Goal: Find specific page/section: Find specific page/section

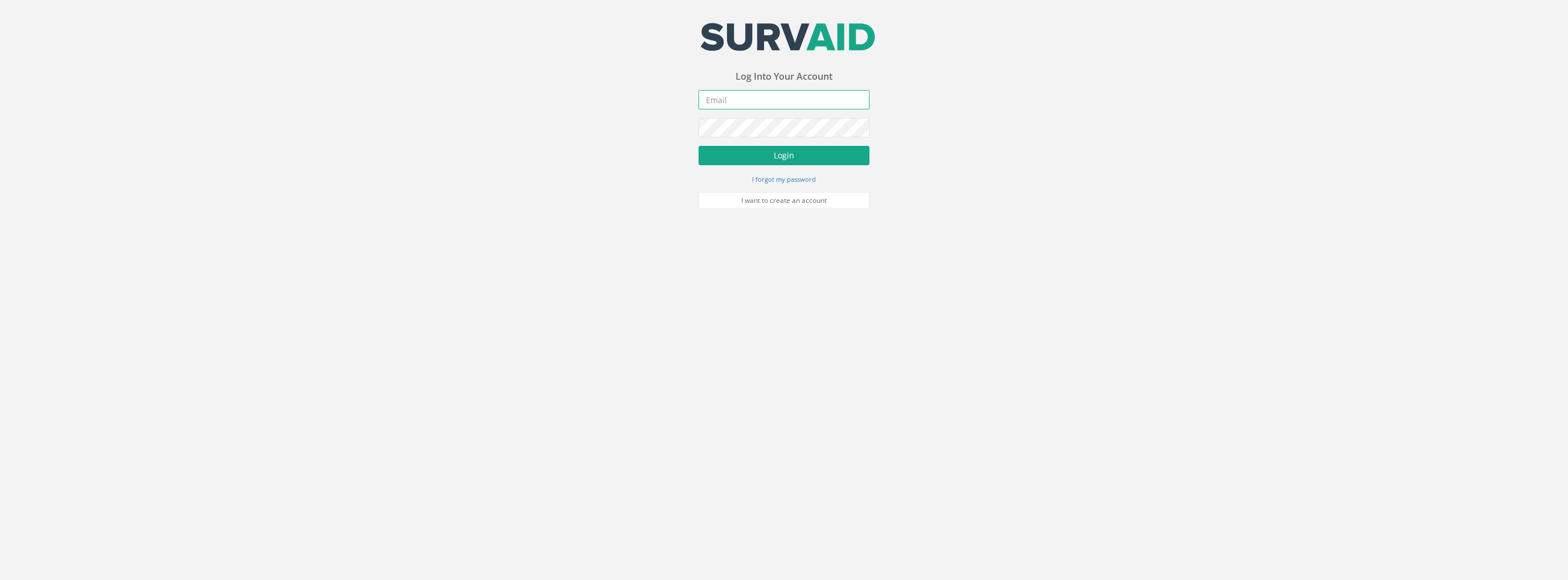
type input "[PERSON_NAME][EMAIL_ADDRESS][PERSON_NAME][DOMAIN_NAME]"
click at [800, 154] on button "Login" at bounding box center [784, 155] width 171 height 19
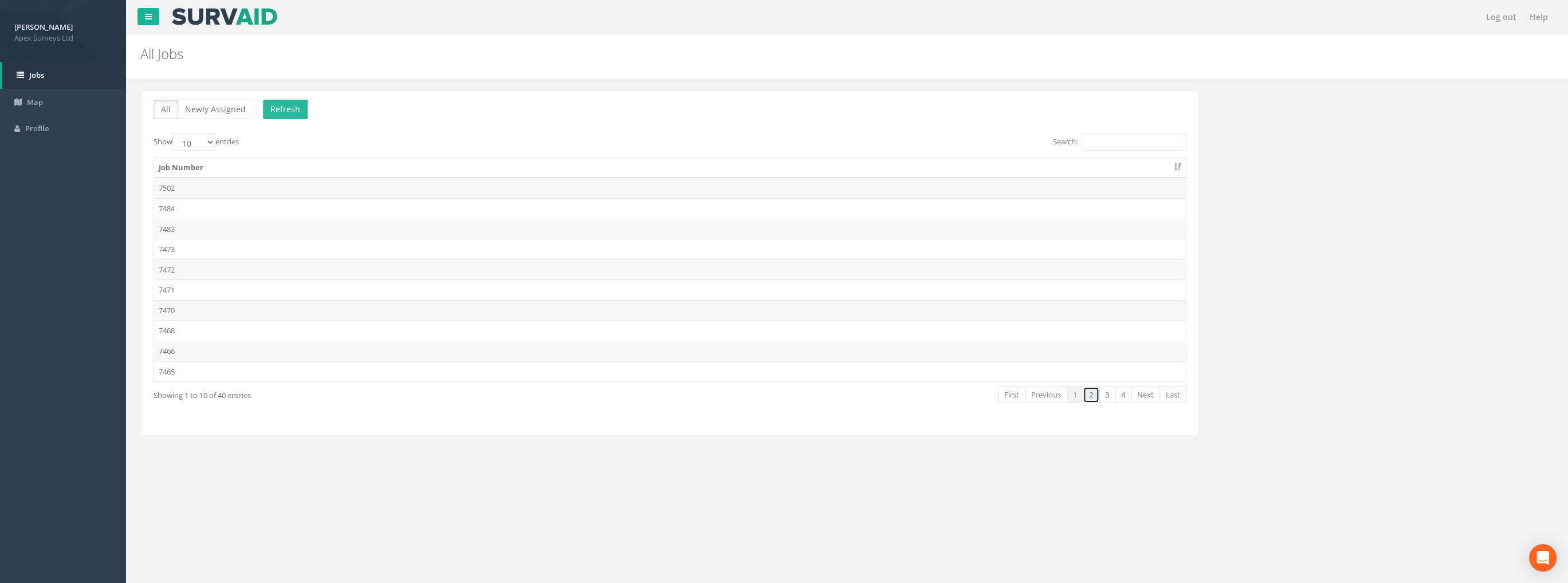
click at [1090, 394] on link "2" at bounding box center [1089, 394] width 16 height 16
click at [1106, 396] on link "3" at bounding box center [1105, 394] width 16 height 16
click at [176, 350] on td "7432" at bounding box center [668, 352] width 1032 height 21
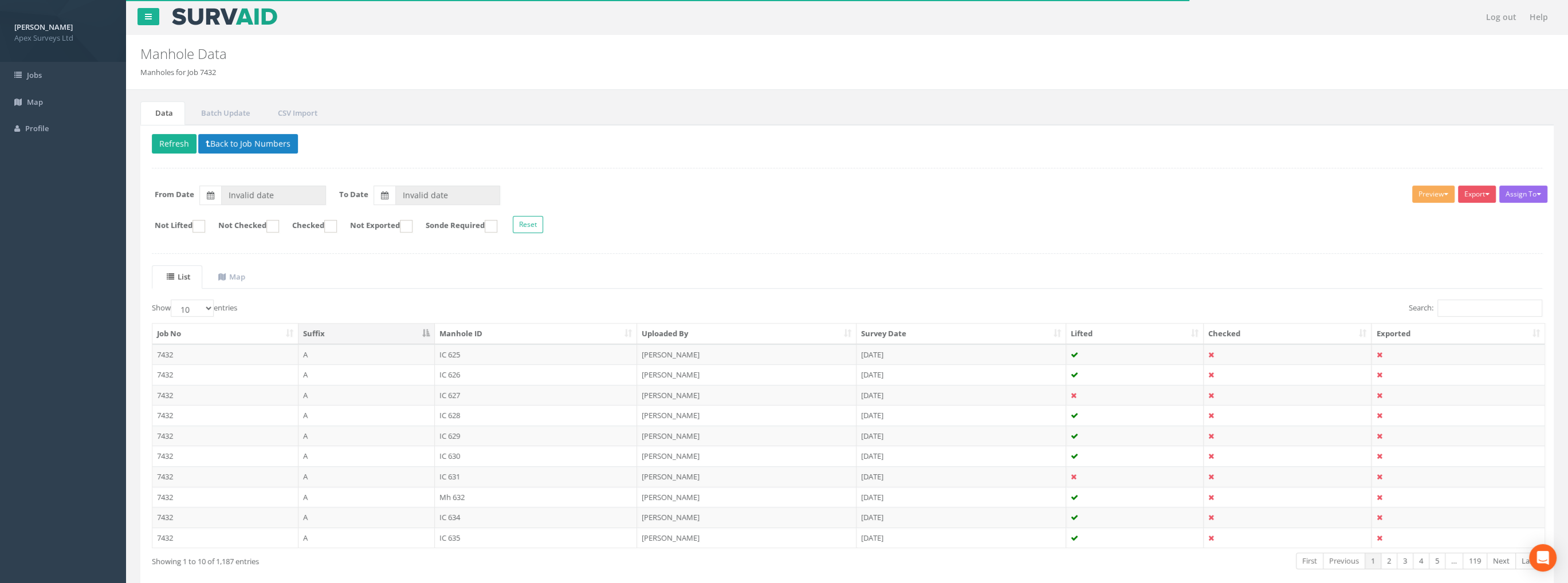
type input "[DATE]"
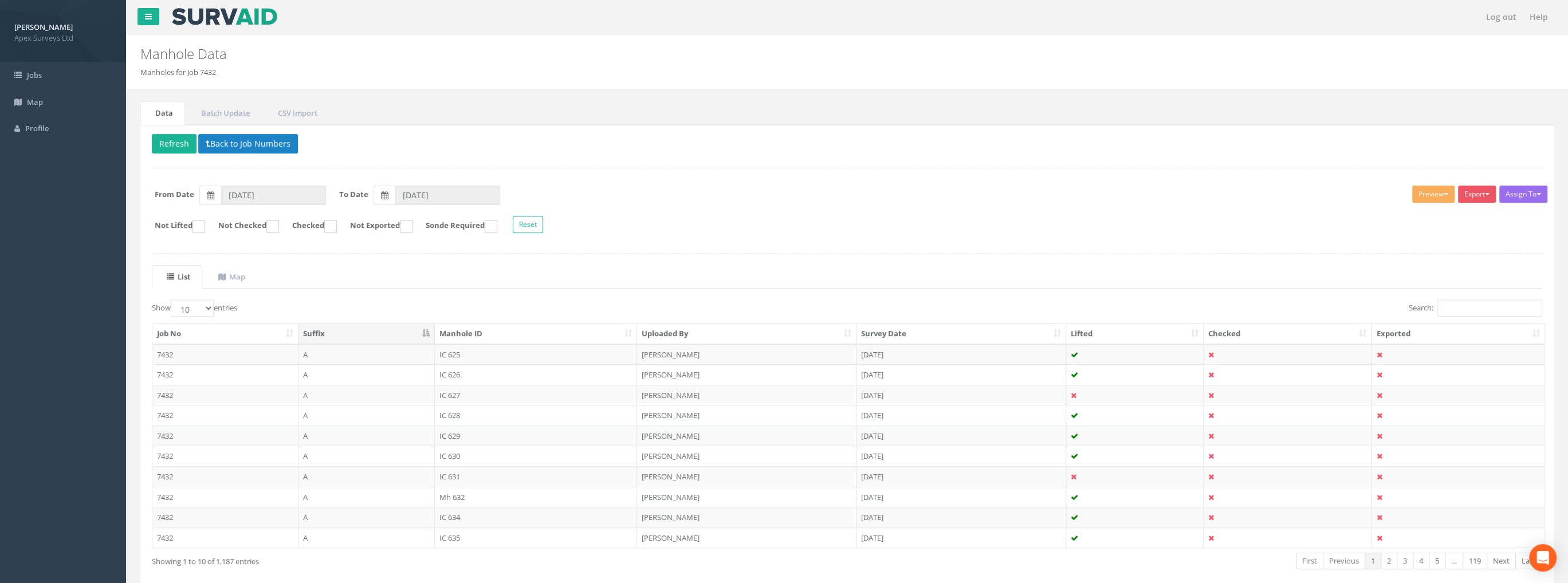
click at [1483, 324] on th "Exported" at bounding box center [1458, 334] width 173 height 21
click at [1478, 309] on input "Search:" at bounding box center [1490, 308] width 105 height 17
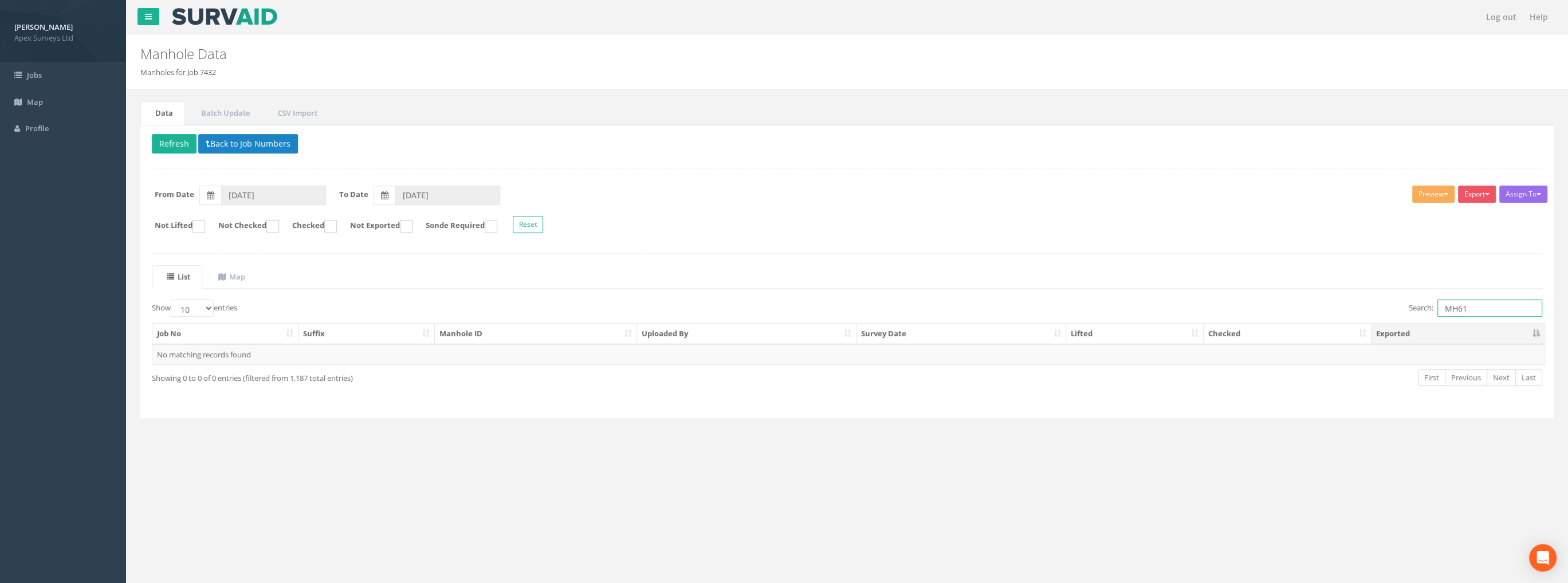
drag, startPoint x: 1455, startPoint y: 308, endPoint x: 1413, endPoint y: 308, distance: 42.0
click at [1413, 308] on label "Search: MH61" at bounding box center [1476, 308] width 133 height 17
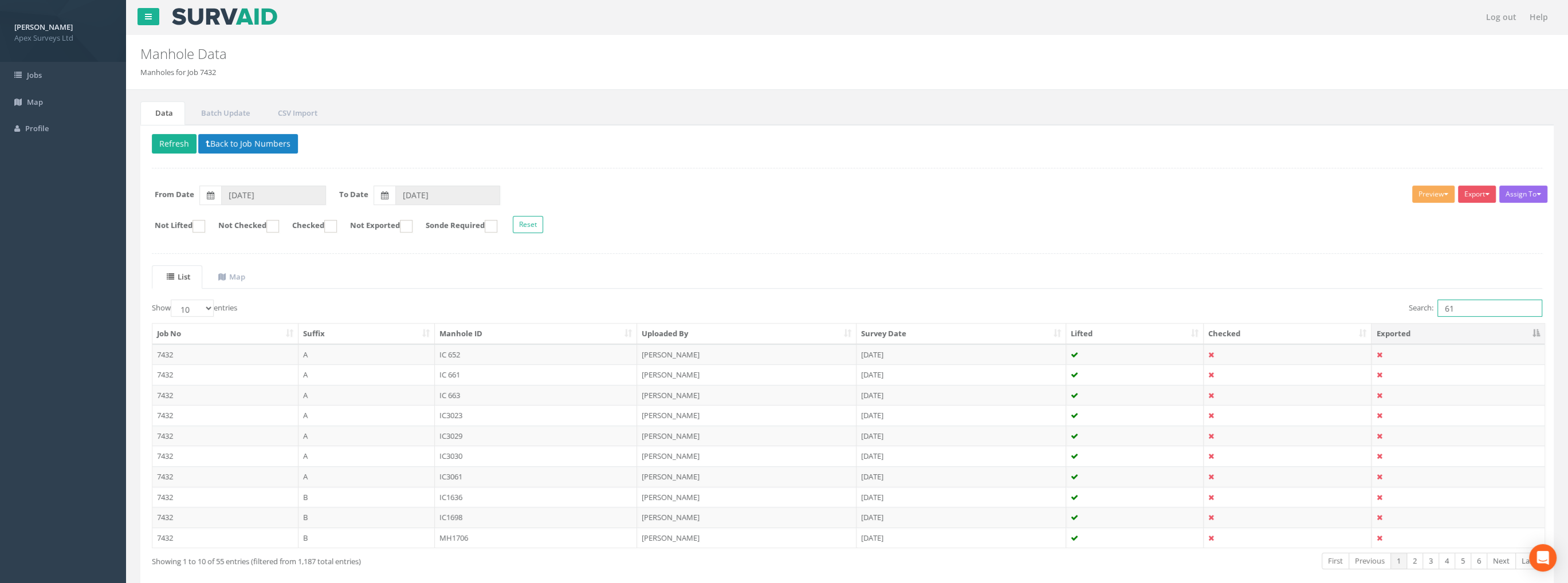
type input "61"
click at [202, 310] on select "10 25 50 100" at bounding box center [192, 308] width 43 height 17
select select "100"
click at [173, 299] on select "10 25 50 100" at bounding box center [192, 308] width 43 height 17
click at [1443, 308] on input "61" at bounding box center [1490, 308] width 105 height 17
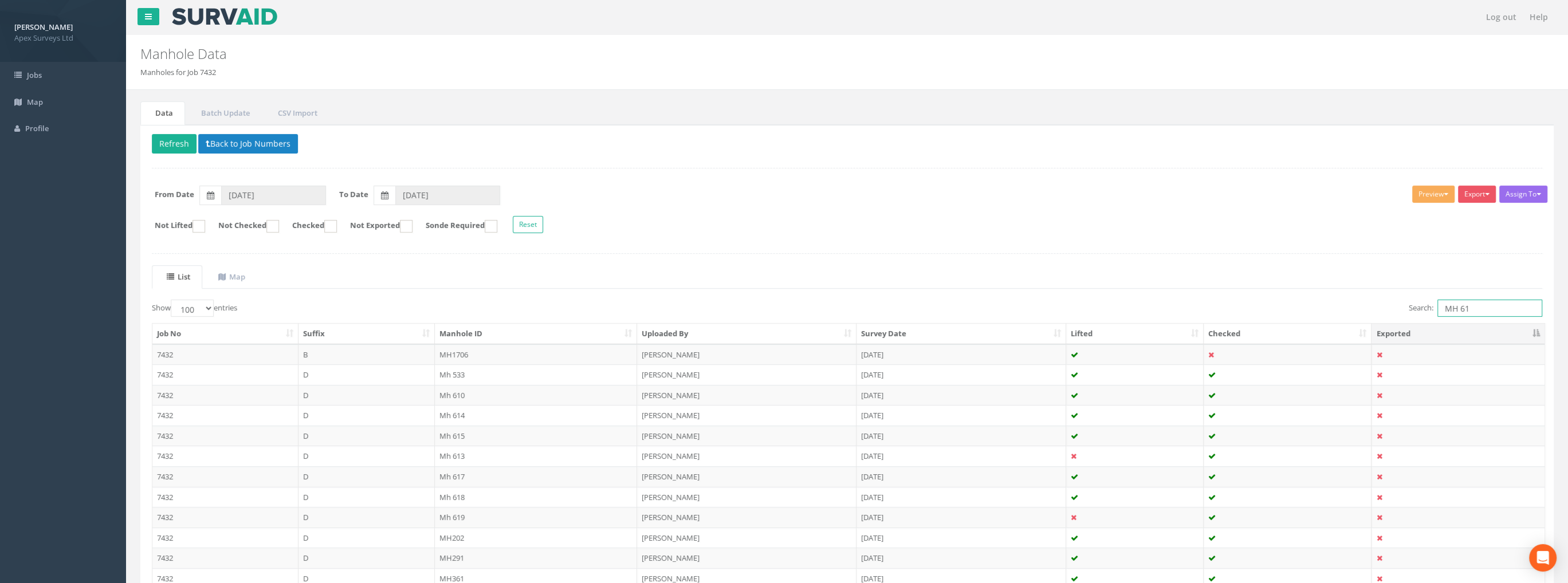
click at [1477, 305] on input "MH 61" at bounding box center [1490, 308] width 105 height 17
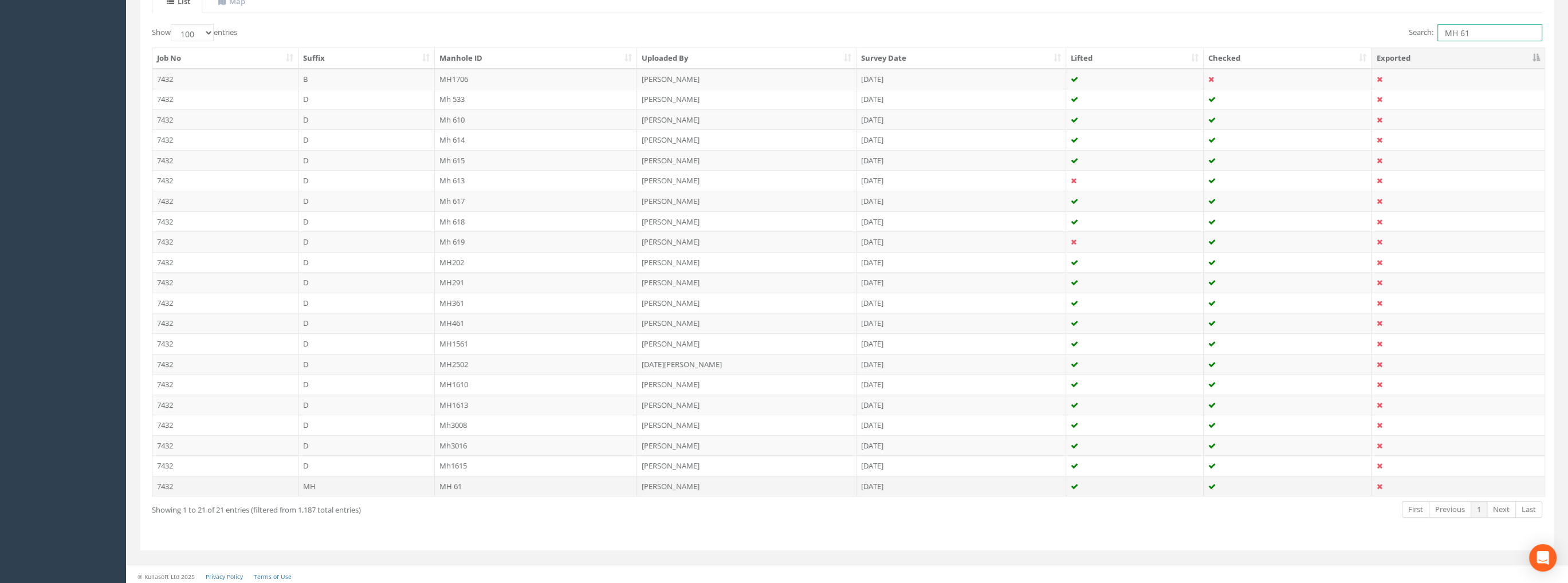
type input "MH 61"
click at [455, 482] on td "MH 61" at bounding box center [536, 487] width 203 height 21
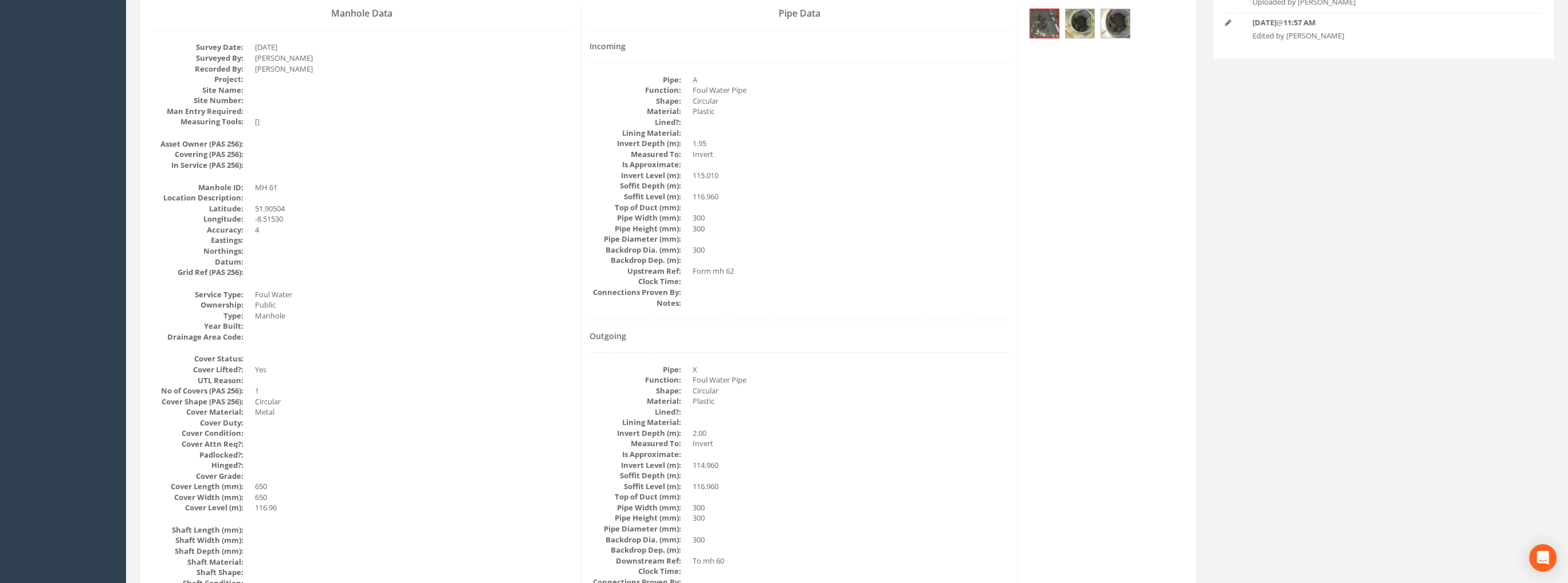
scroll to position [0, 0]
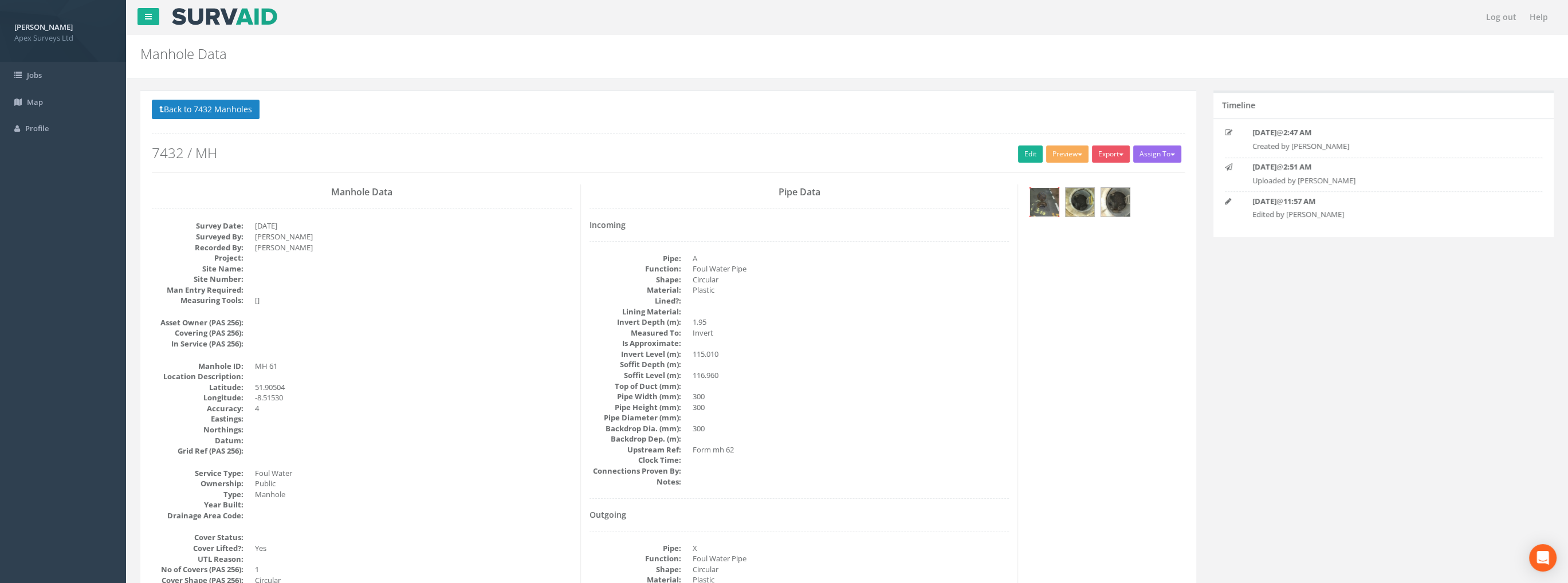
click at [1045, 199] on img at bounding box center [1045, 202] width 29 height 29
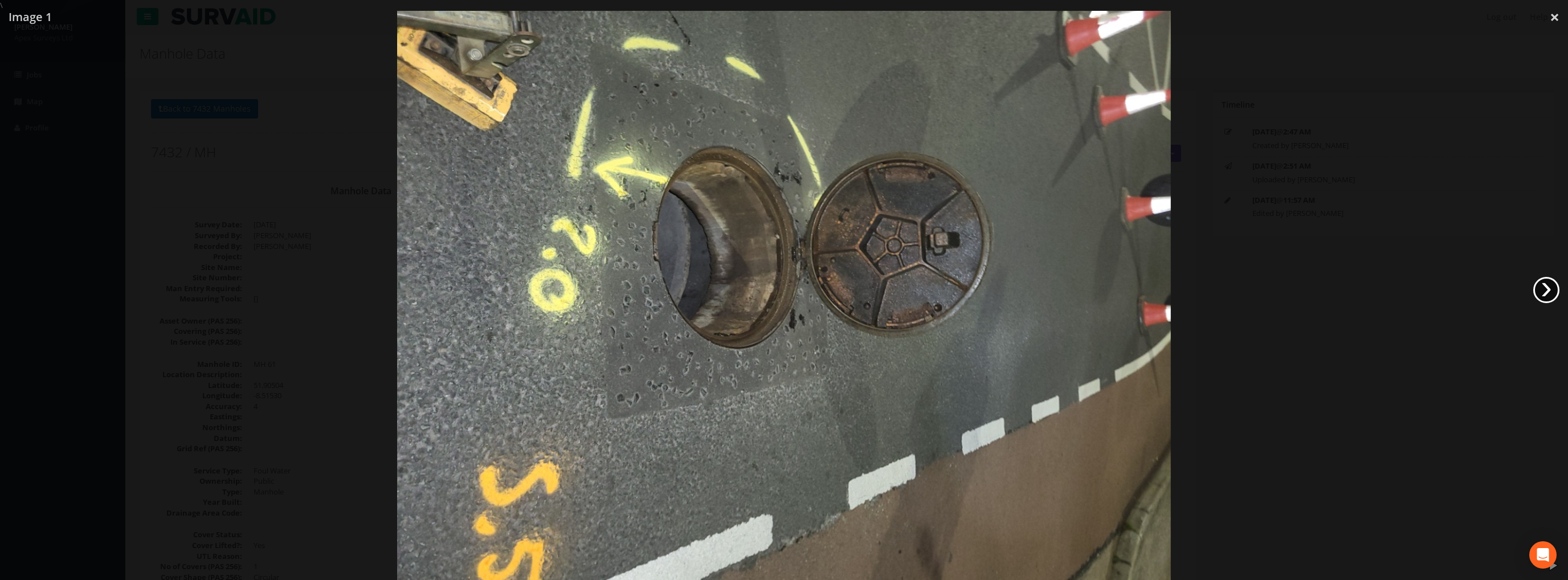
click at [1546, 283] on link "›" at bounding box center [1547, 290] width 27 height 27
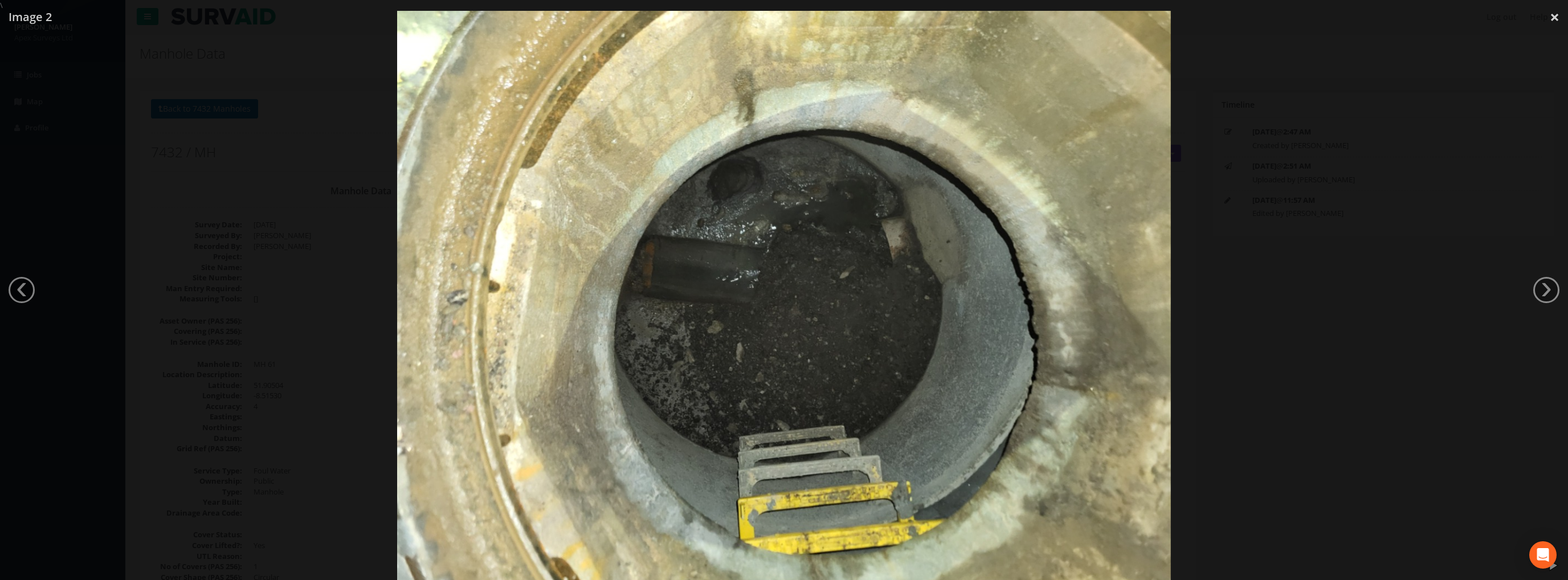
click at [1534, 280] on div at bounding box center [784, 300] width 1568 height 580
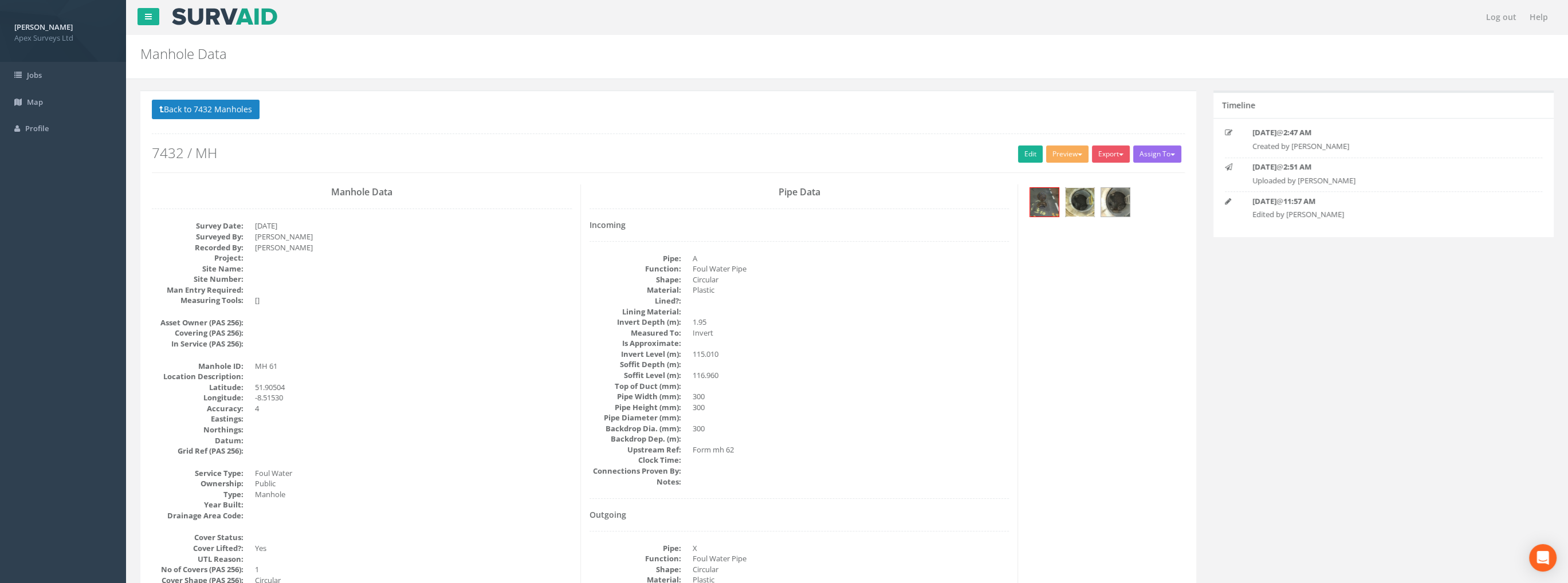
click at [1079, 200] on img at bounding box center [1080, 202] width 29 height 29
